Goal: Transaction & Acquisition: Obtain resource

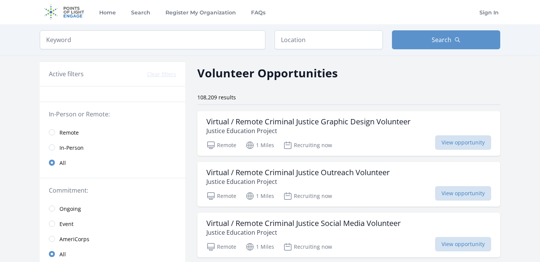
click at [262, 118] on h3 "Virtual / Remote Criminal Justice Graphic Design Volunteer" at bounding box center [308, 121] width 204 height 9
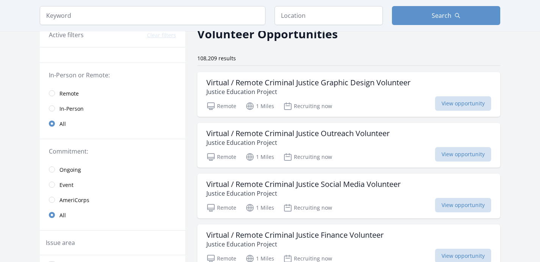
scroll to position [41, 0]
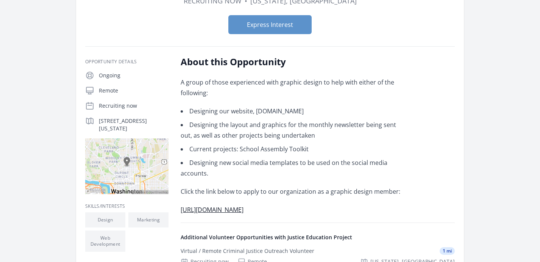
scroll to position [105, 0]
